Goal: Task Accomplishment & Management: Manage account settings

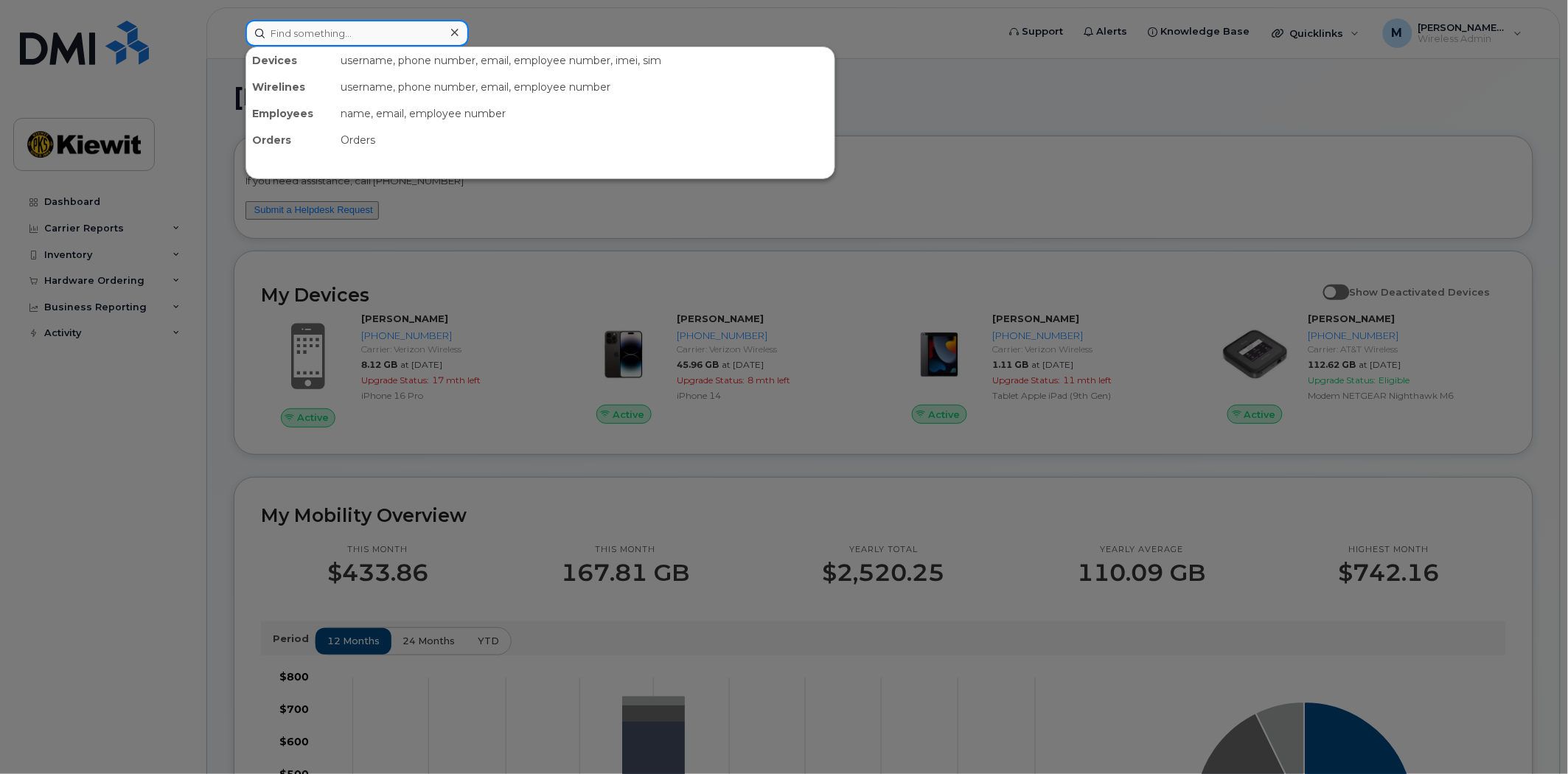
click at [284, 33] on input at bounding box center [357, 33] width 224 height 27
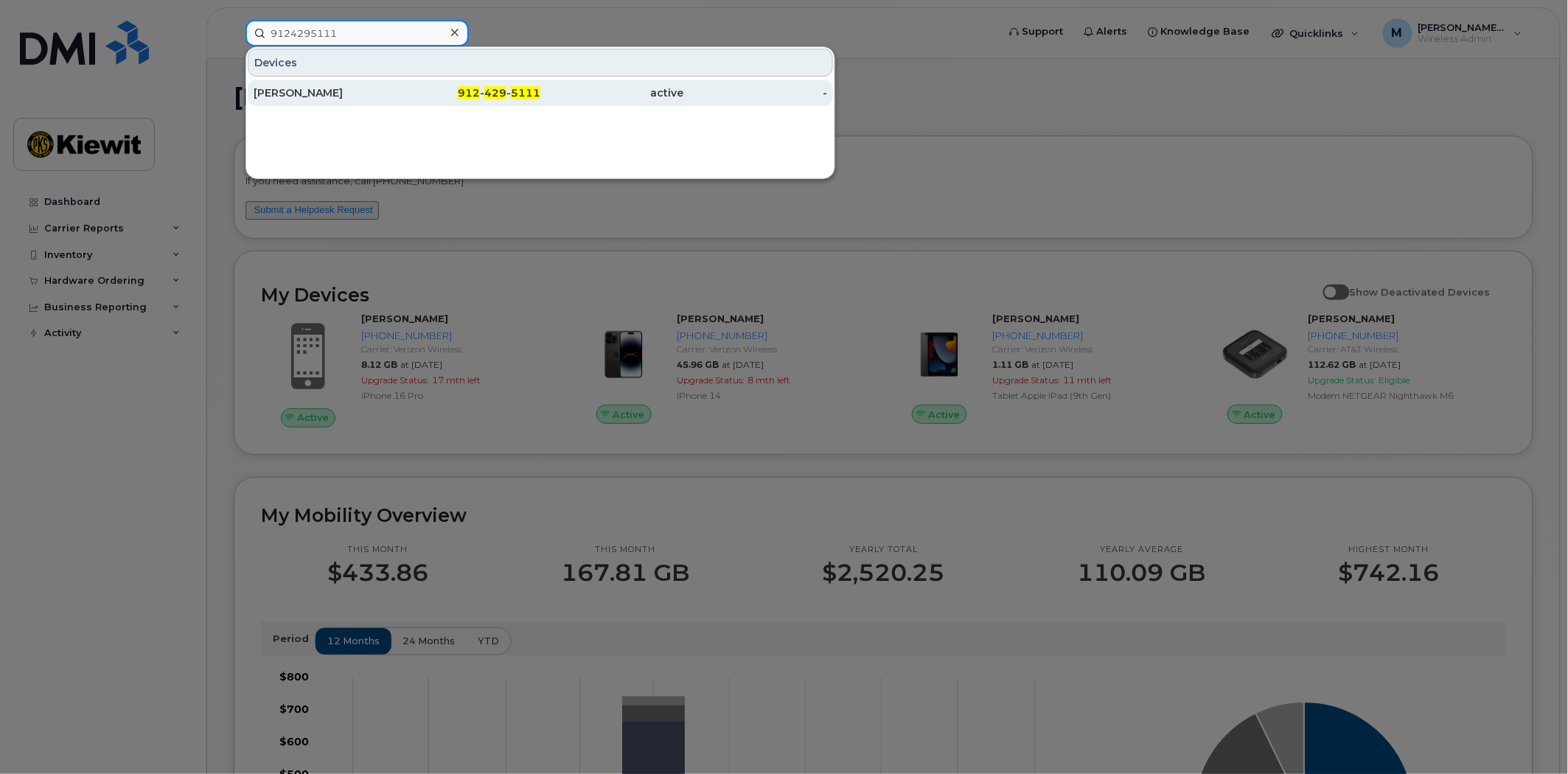
type input "9124295111"
click at [334, 91] on div "[PERSON_NAME]" at bounding box center [326, 92] width 143 height 15
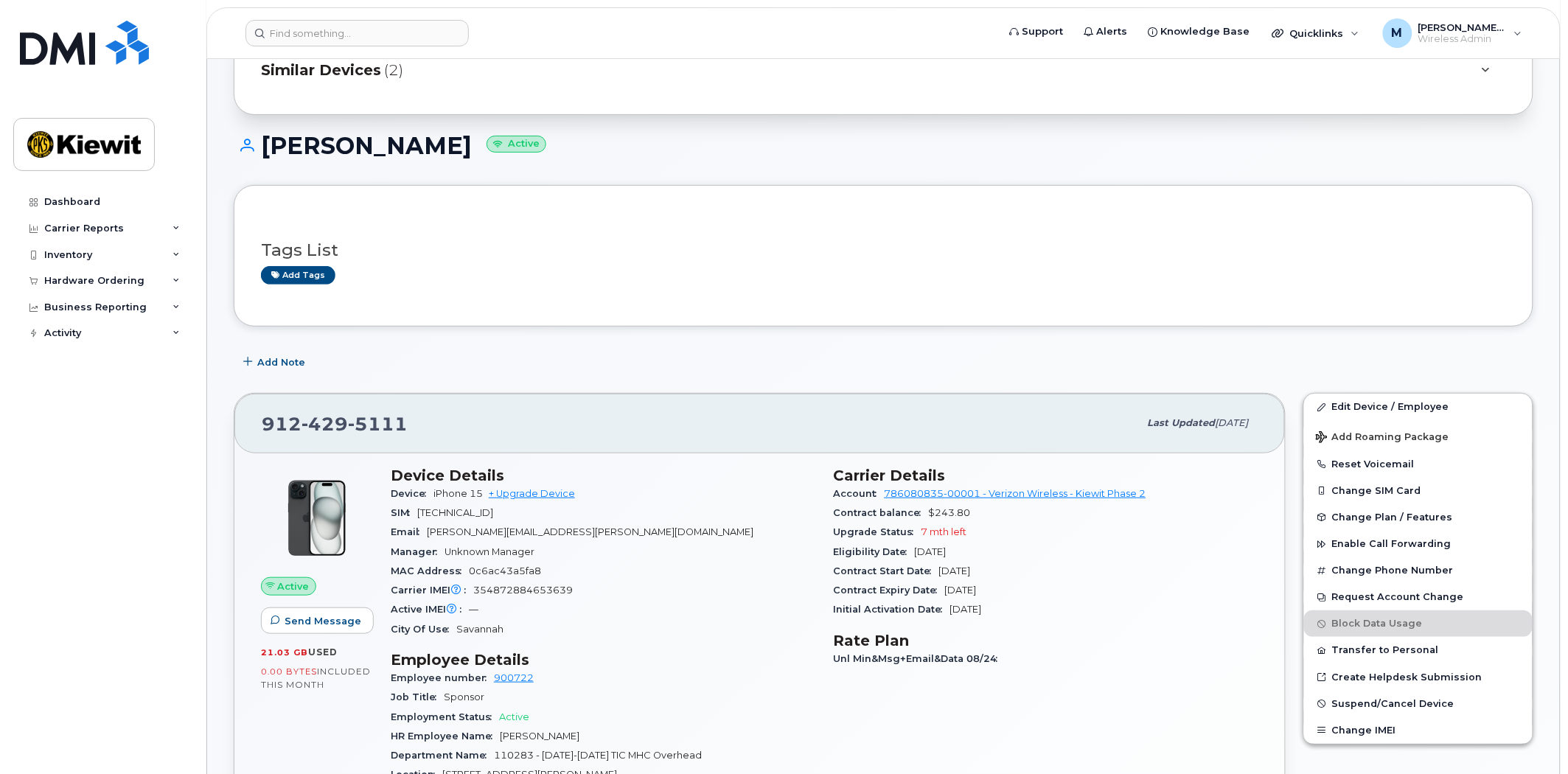
scroll to position [163, 0]
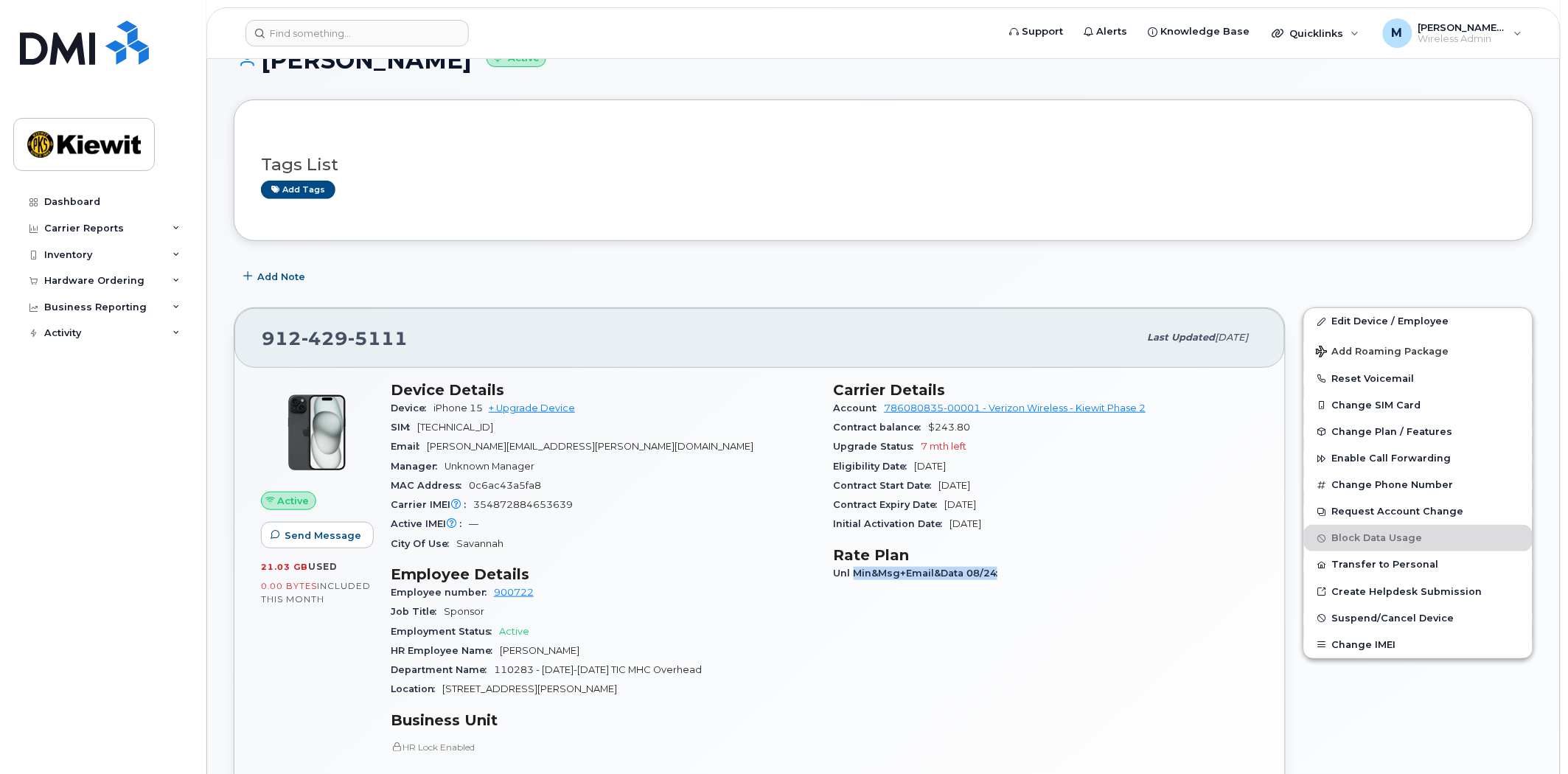
drag, startPoint x: 856, startPoint y: 580, endPoint x: 1034, endPoint y: 577, distance: 178.0
click at [1034, 577] on div "Unl Min&Msg+Email&Data 08/24" at bounding box center [1046, 574] width 426 height 19
click at [1035, 580] on div "Unl Min&Msg+Email&Data 08/24" at bounding box center [1046, 574] width 426 height 19
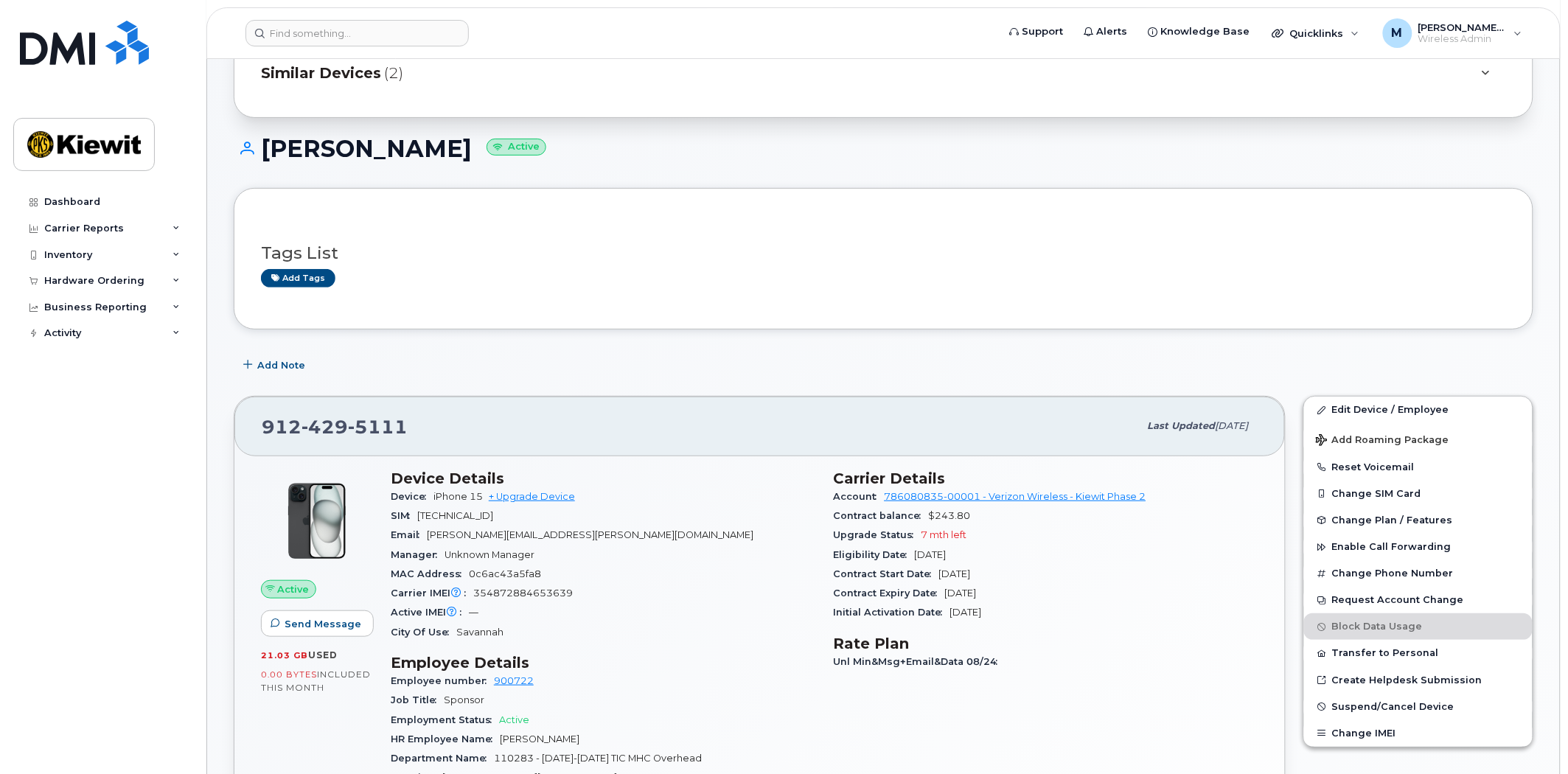
scroll to position [105, 0]
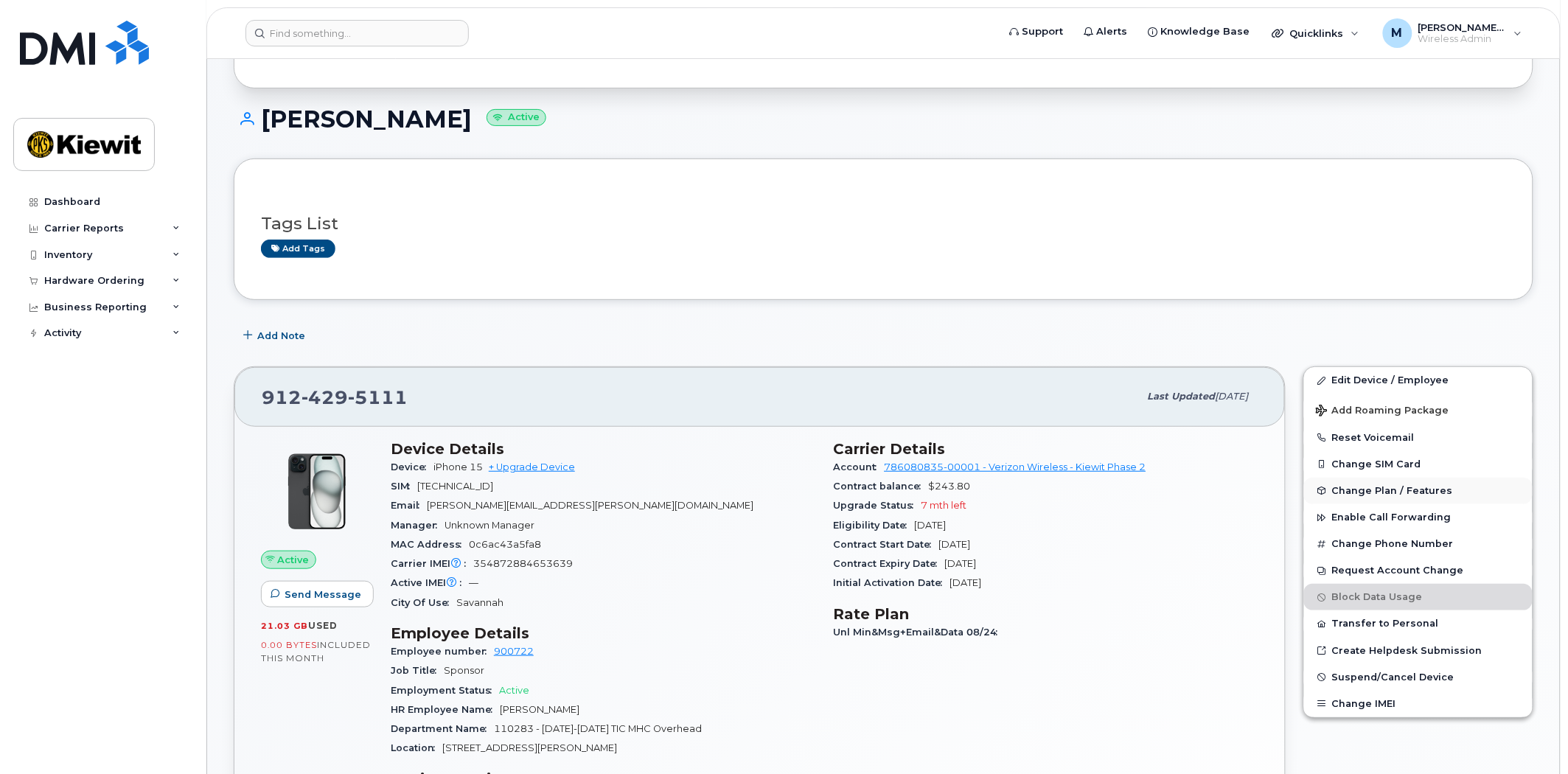
click at [1428, 495] on span "Change Plan / Features" at bounding box center [1392, 491] width 121 height 11
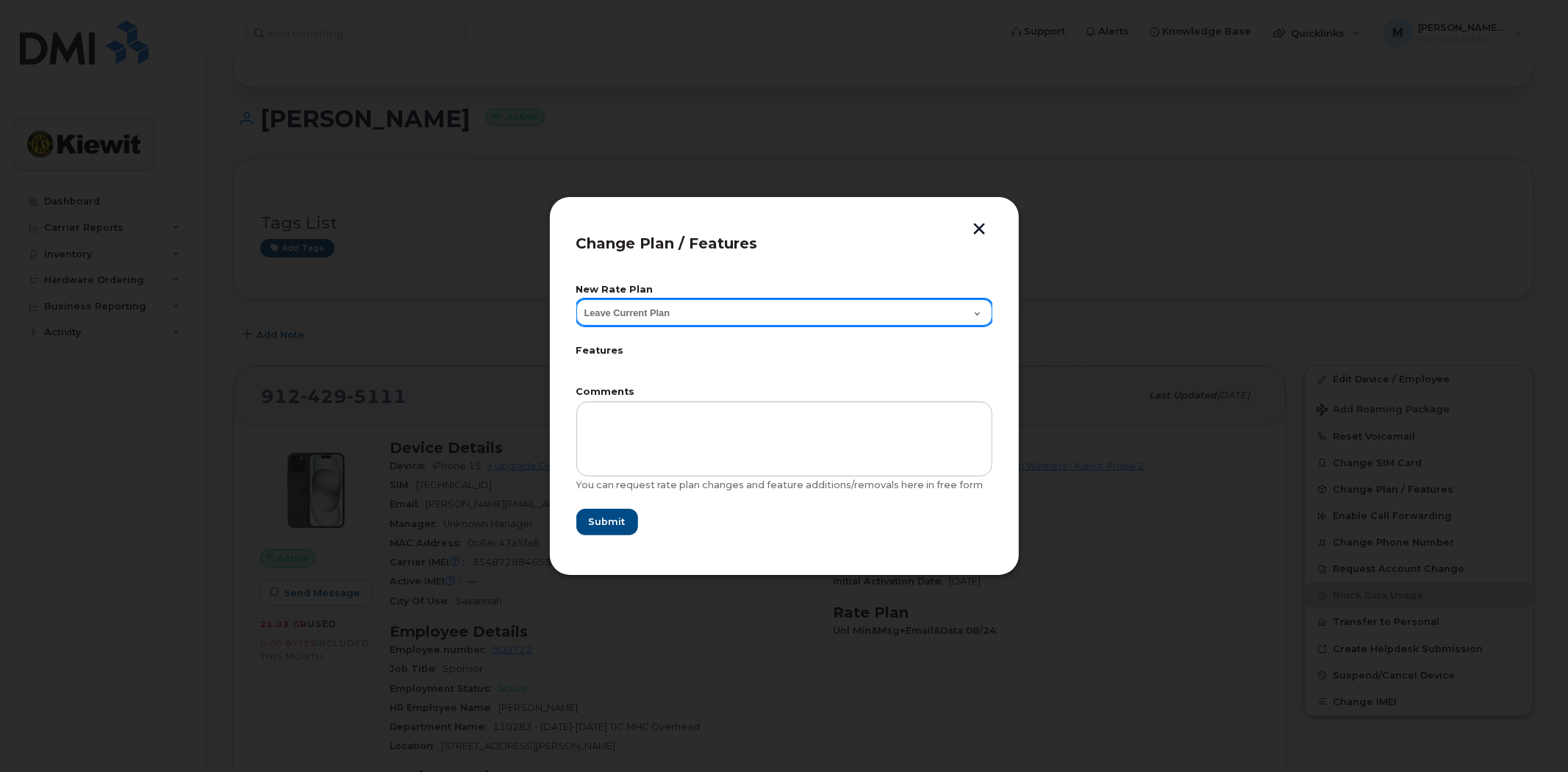
click at [695, 314] on select "Leave Current Plan Business Unlimited Smartphone" at bounding box center [784, 312] width 416 height 27
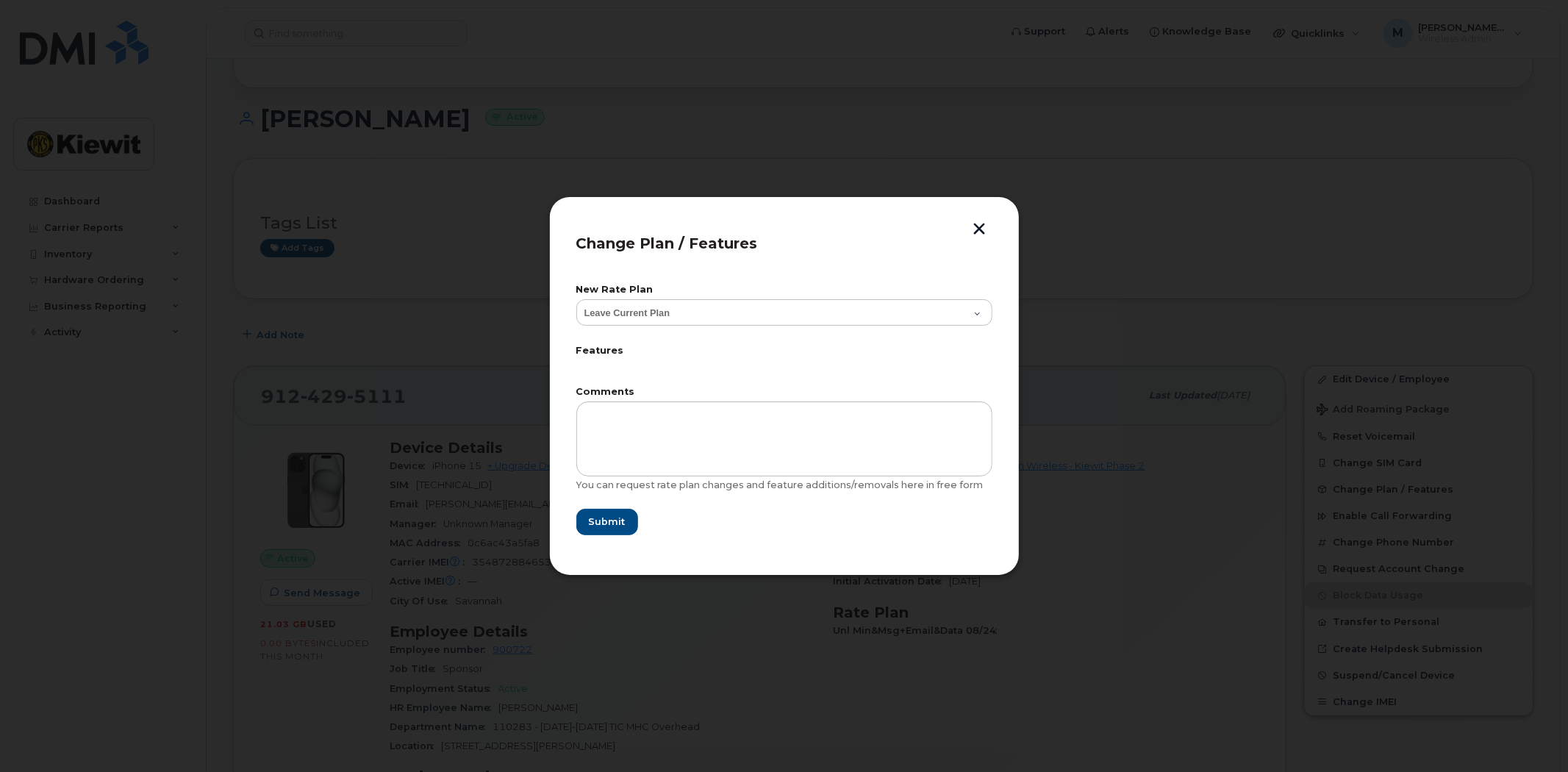
click at [849, 398] on div "Comments You can request rate plan changes and feature additions/removals here …" at bounding box center [784, 439] width 416 height 103
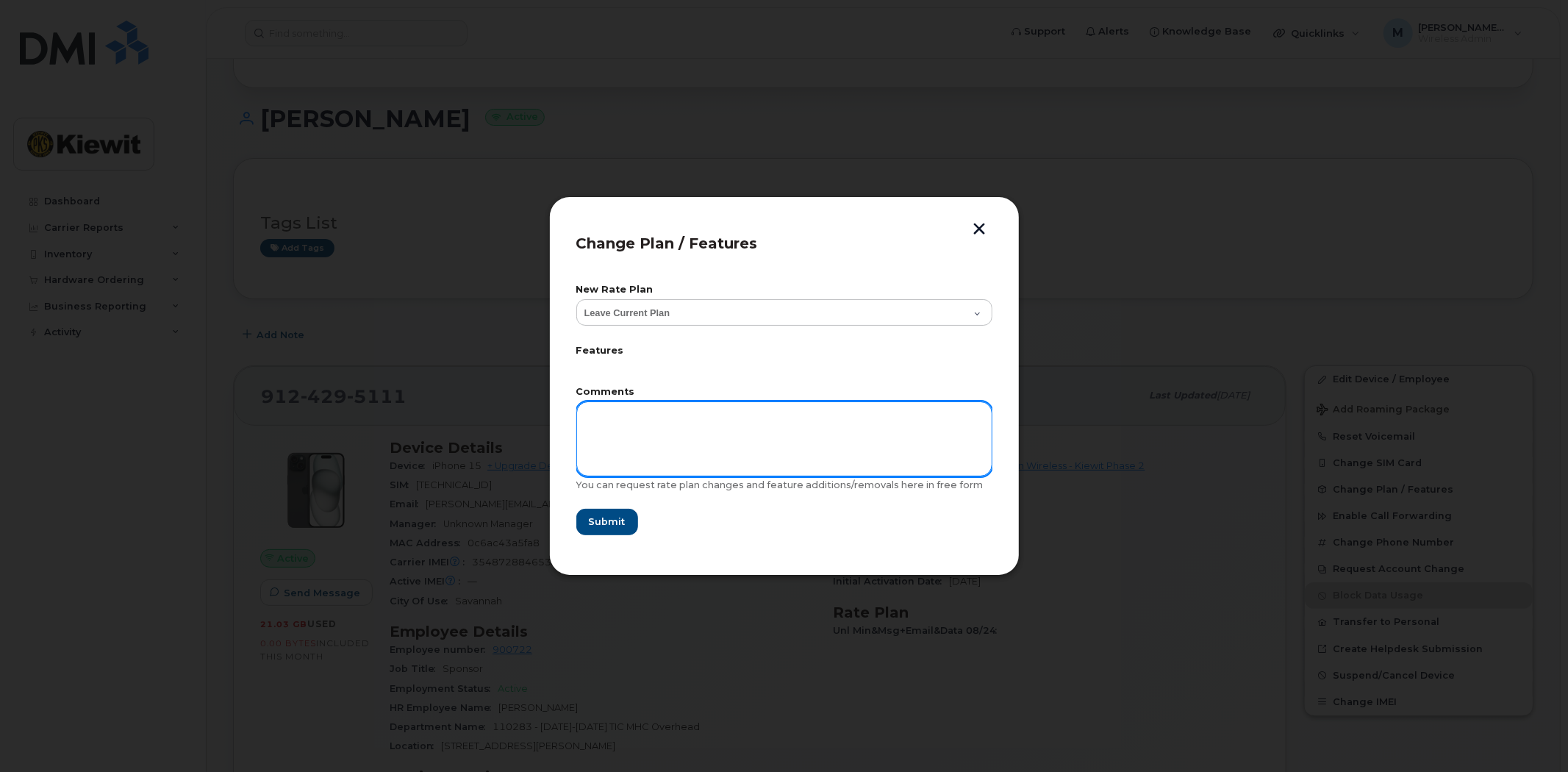
click at [679, 467] on textarea at bounding box center [784, 439] width 416 height 75
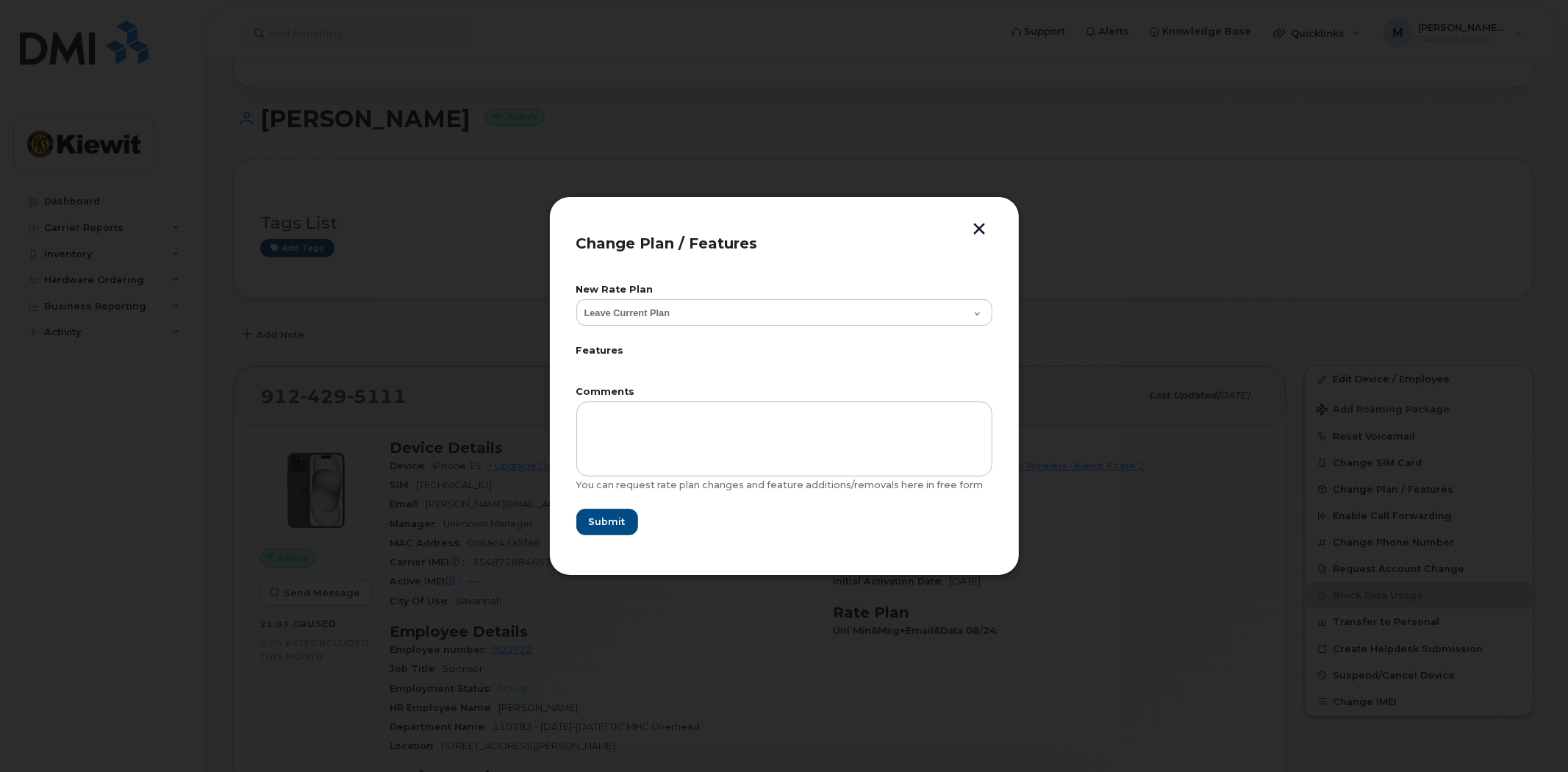
click at [976, 223] on button "button" at bounding box center [980, 231] width 22 height 16
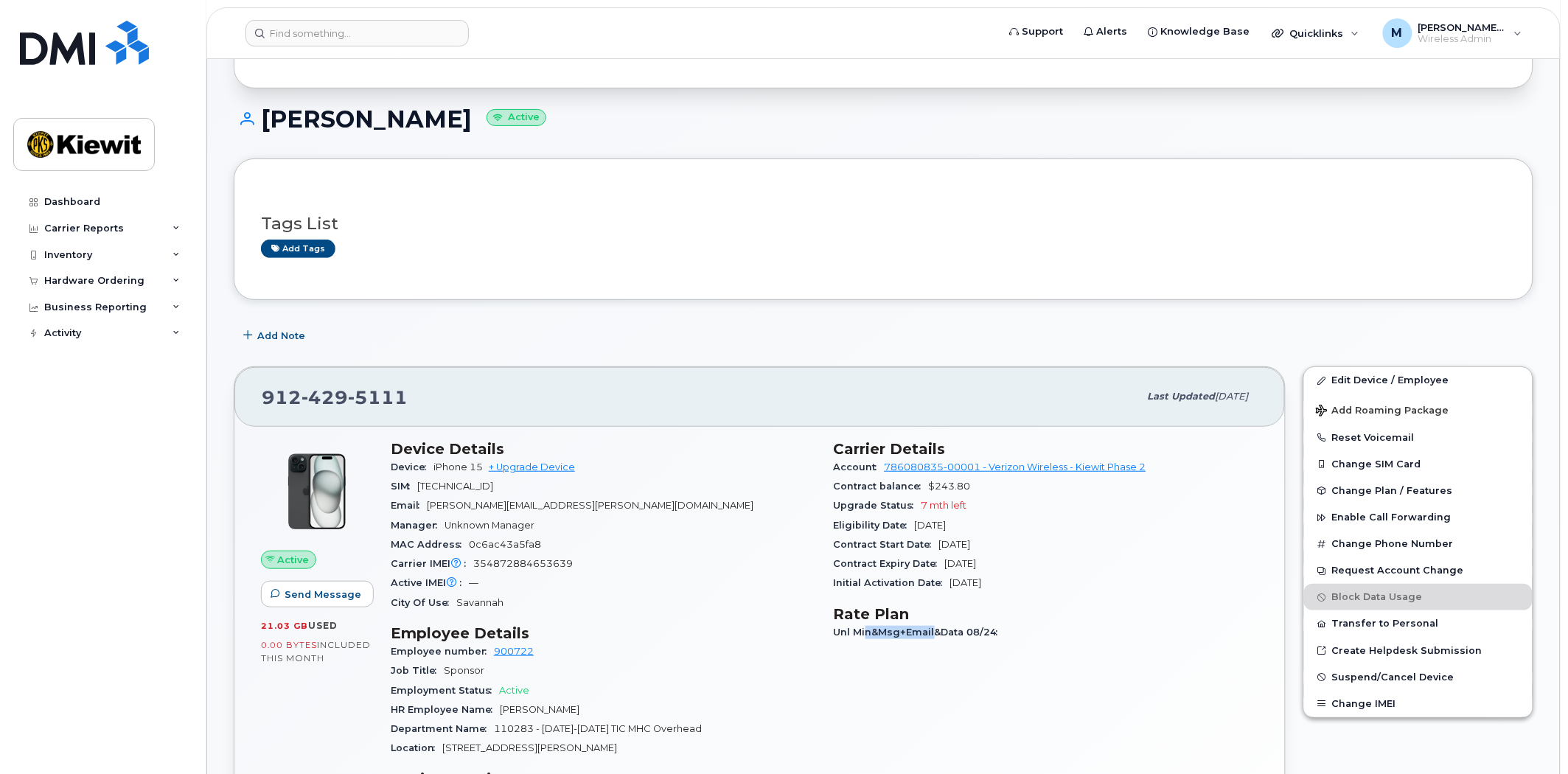
drag, startPoint x: 873, startPoint y: 632, endPoint x: 966, endPoint y: 632, distance: 93.0
click at [959, 632] on span "Unl Min&Msg+Email&Data 08/24" at bounding box center [919, 632] width 172 height 11
click at [966, 632] on span "Unl Min&Msg+Email&Data 08/24" at bounding box center [919, 632] width 172 height 11
click at [1042, 636] on div "Unl Min&Msg+Email&Data 08/24" at bounding box center [1046, 632] width 426 height 19
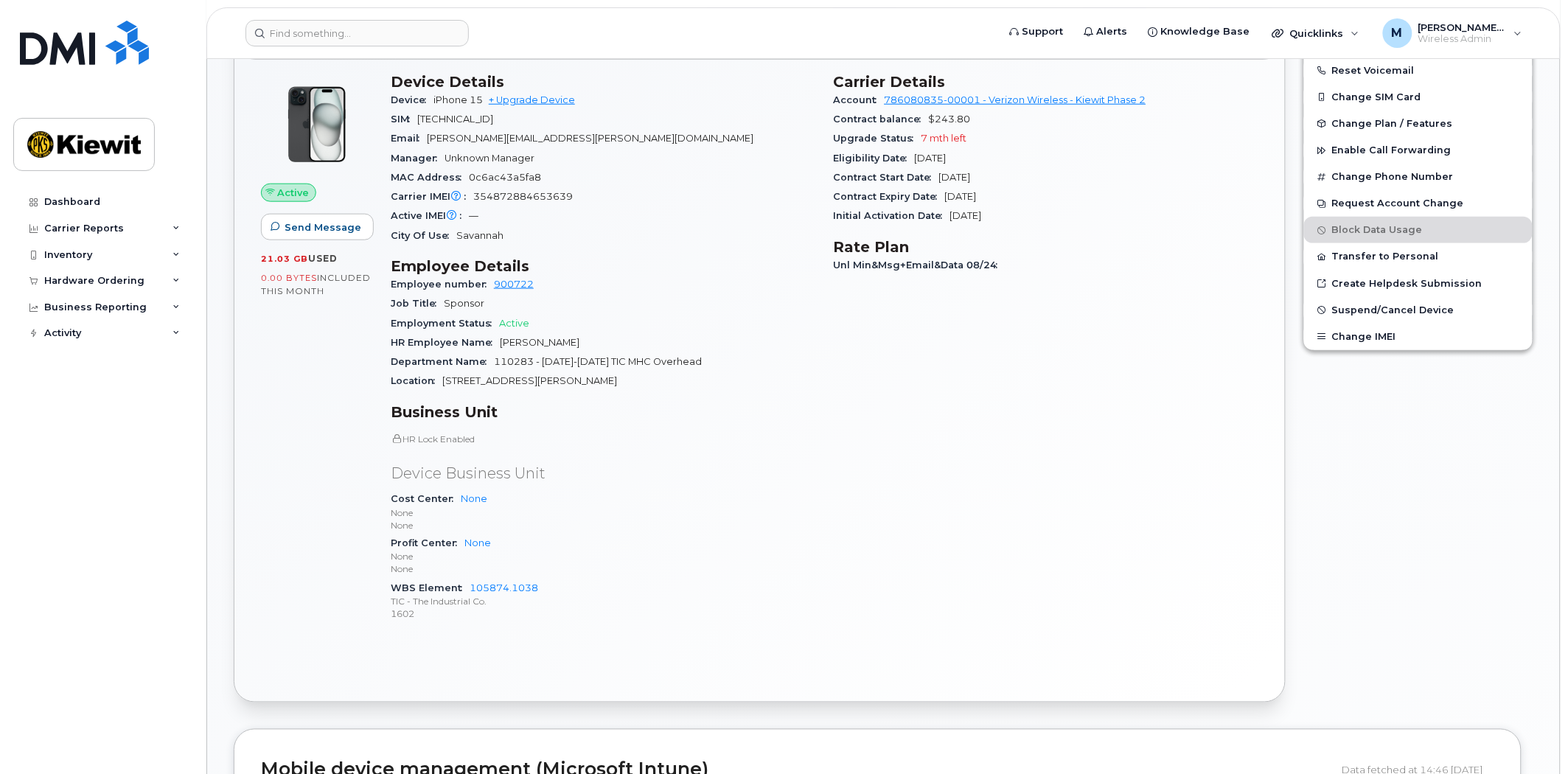
scroll to position [269, 0]
